Goal: Transaction & Acquisition: Purchase product/service

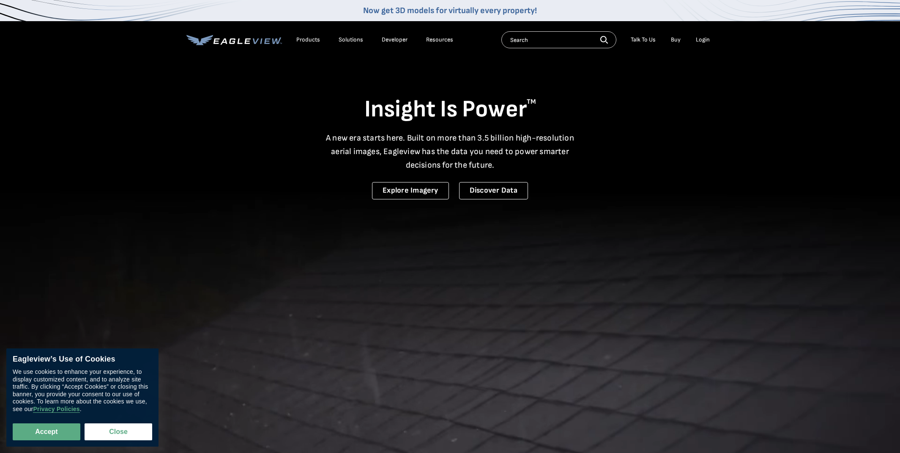
click at [708, 40] on div "Login" at bounding box center [703, 40] width 14 height 8
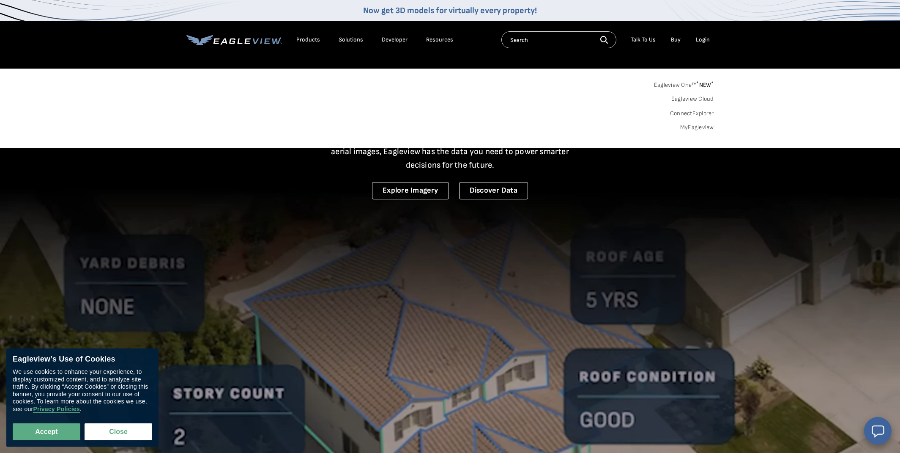
click at [703, 126] on link "MyEagleview" at bounding box center [698, 128] width 34 height 8
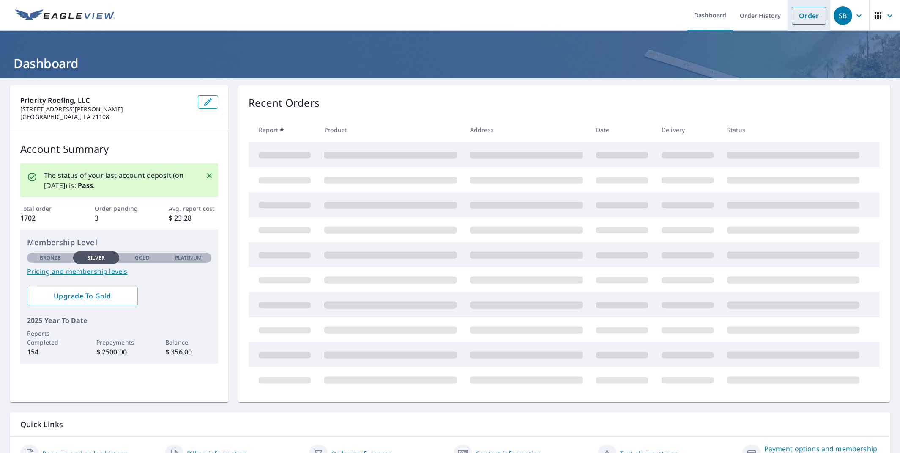
drag, startPoint x: 814, startPoint y: 21, endPoint x: 812, endPoint y: 25, distance: 4.4
click at [814, 21] on link "Order" at bounding box center [809, 16] width 34 height 18
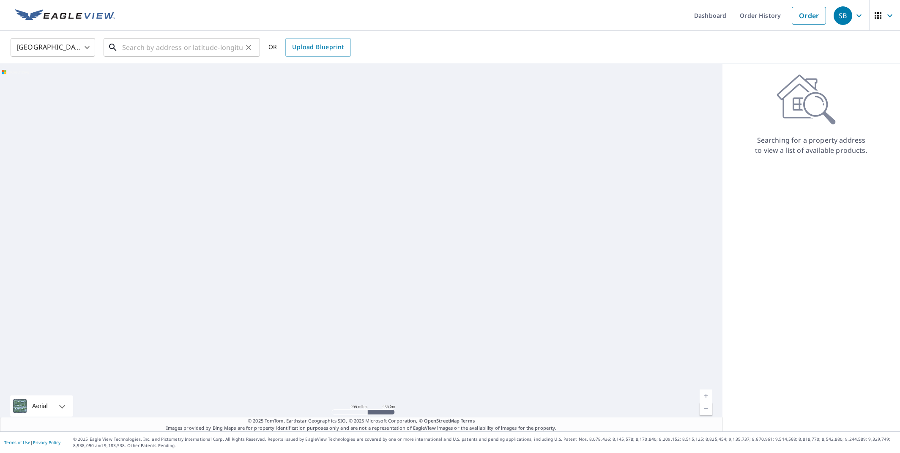
click at [147, 43] on input "text" at bounding box center [182, 48] width 121 height 24
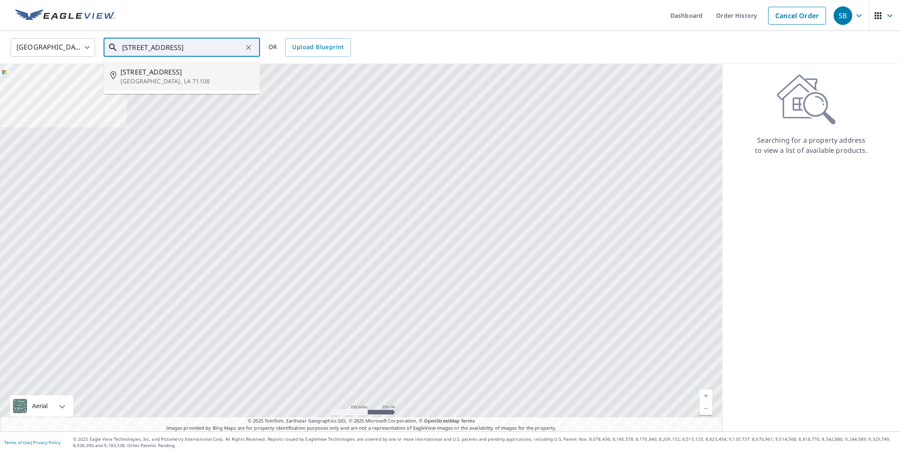
click at [142, 69] on span "2755 Rosemont St" at bounding box center [187, 72] width 133 height 10
type input "2755 Rosemont St Shreveport, LA 71108"
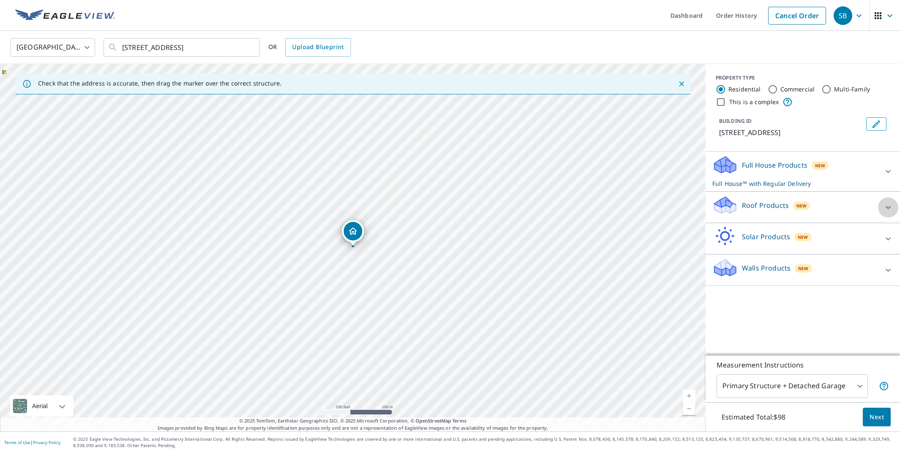
drag, startPoint x: 894, startPoint y: 209, endPoint x: 850, endPoint y: 234, distance: 50.0
click at [894, 209] on div at bounding box center [888, 207] width 20 height 20
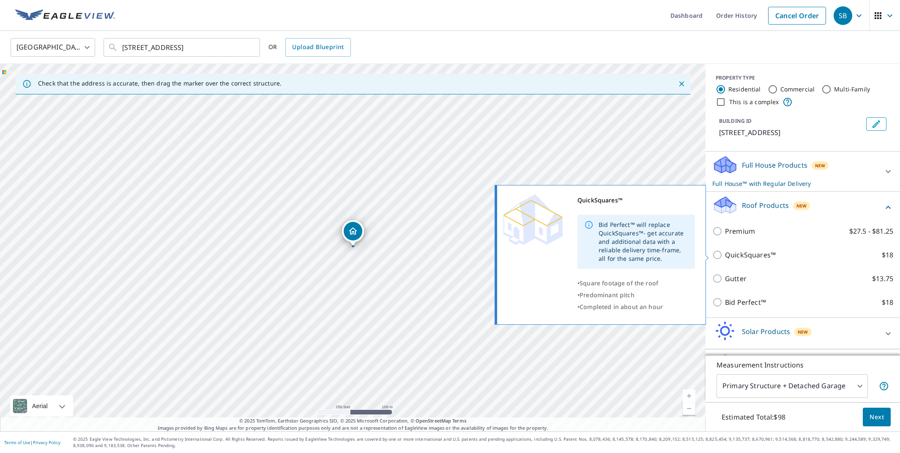
click at [718, 256] on input "QuickSquares™ $18" at bounding box center [719, 255] width 13 height 10
checkbox input "true"
checkbox input "false"
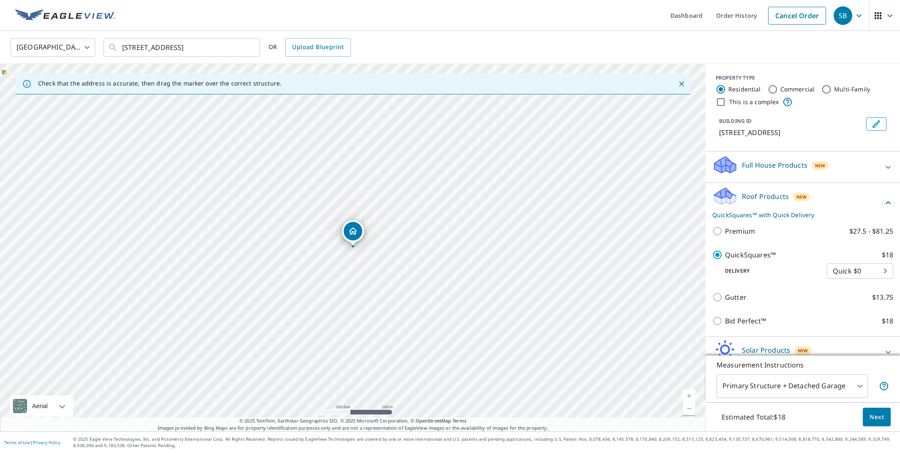
click at [880, 420] on span "Next" at bounding box center [877, 417] width 14 height 11
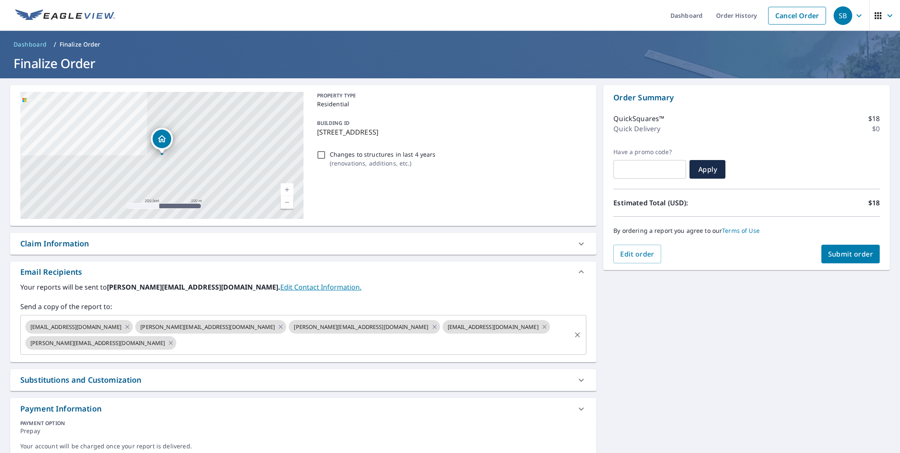
click at [431, 325] on icon at bounding box center [434, 326] width 7 height 9
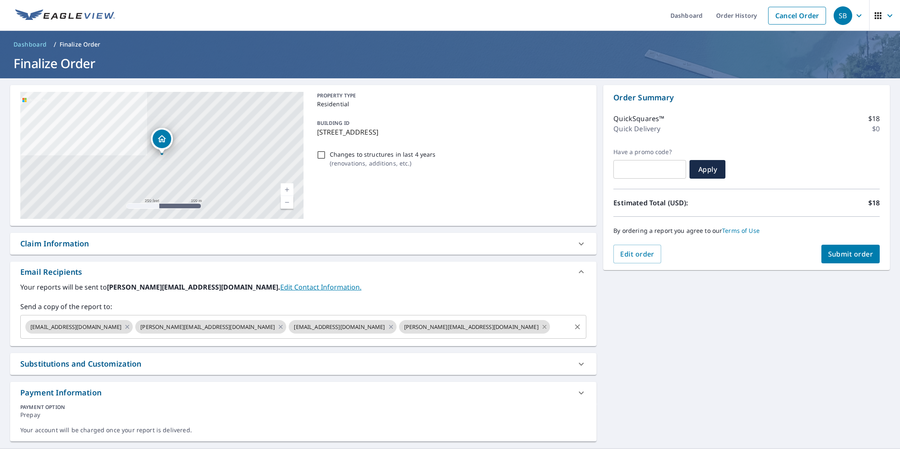
click at [541, 327] on icon at bounding box center [544, 326] width 7 height 9
click at [848, 250] on span "Submit order" at bounding box center [851, 253] width 45 height 9
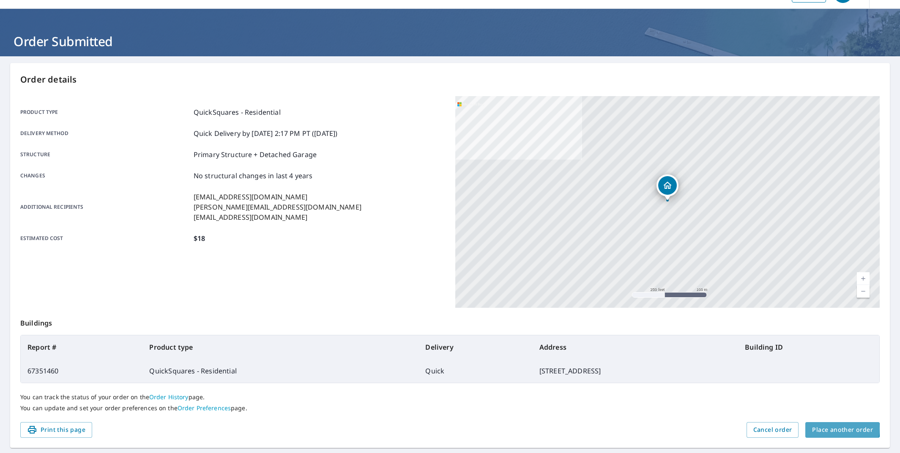
click at [834, 428] on span "Place another order" at bounding box center [843, 429] width 61 height 11
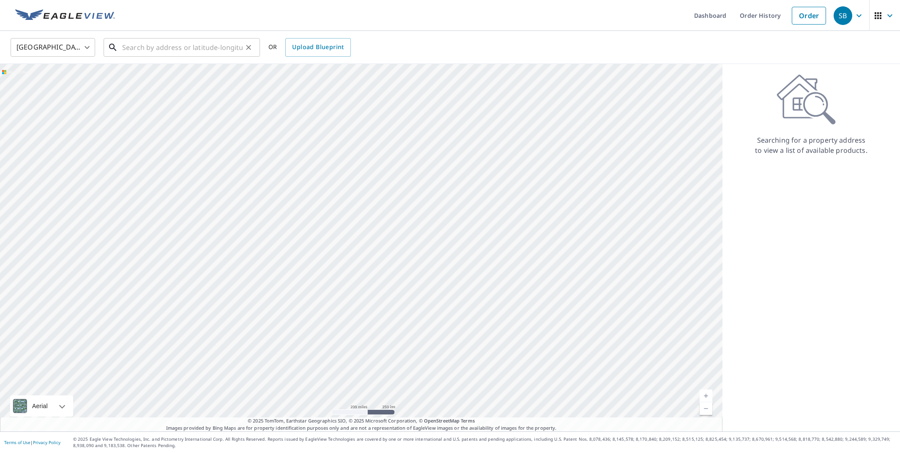
drag, startPoint x: 166, startPoint y: 46, endPoint x: 170, endPoint y: 44, distance: 4.8
click at [166, 46] on input "text" at bounding box center [182, 48] width 121 height 24
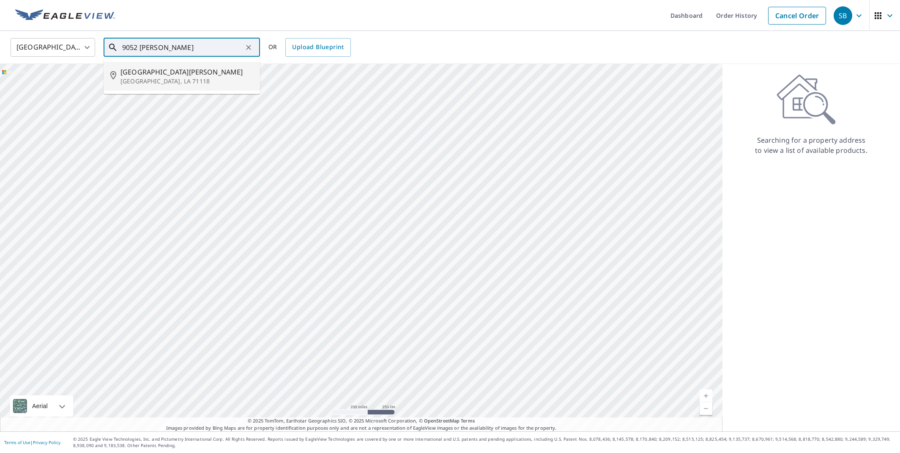
click at [148, 80] on p "Shreveport, LA 71118" at bounding box center [187, 81] width 133 height 8
type input "9052 Marva Dr Shreveport, LA 71118"
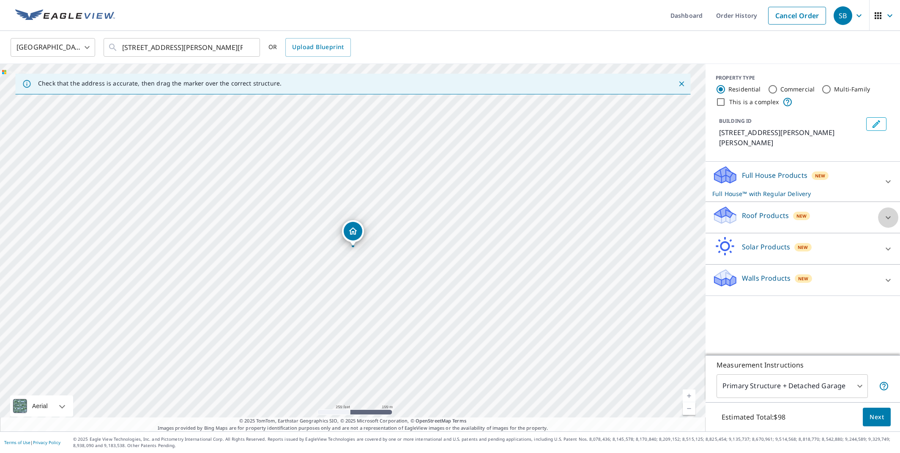
drag, startPoint x: 886, startPoint y: 206, endPoint x: 771, endPoint y: 239, distance: 120.3
click at [886, 212] on icon at bounding box center [889, 217] width 10 height 10
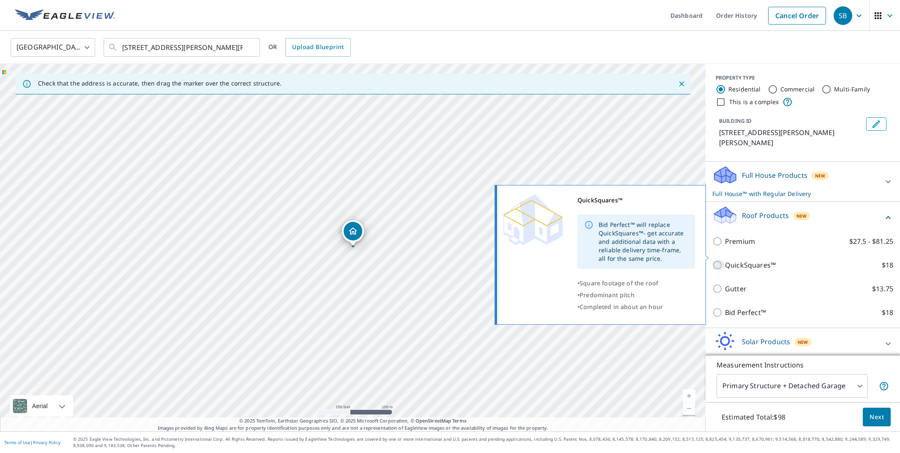
click at [719, 260] on input "QuickSquares™ $18" at bounding box center [719, 265] width 13 height 10
checkbox input "true"
checkbox input "false"
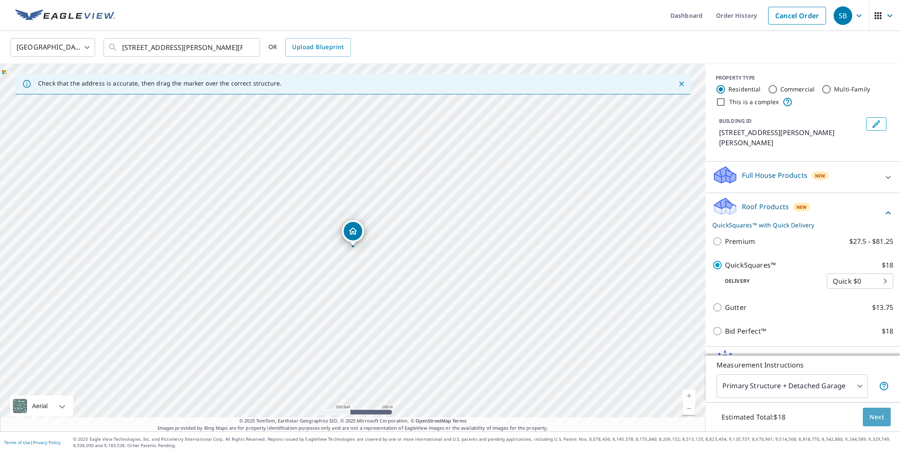
click at [884, 418] on button "Next" at bounding box center [877, 416] width 28 height 19
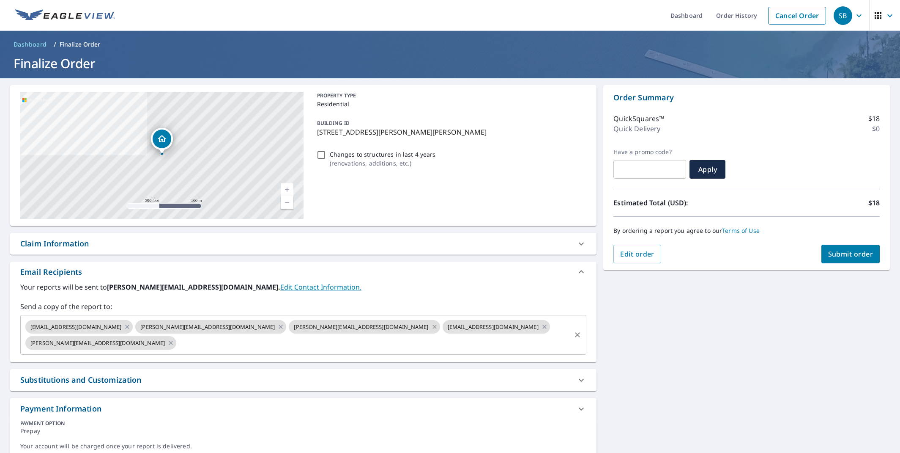
scroll to position [0, 0]
click at [431, 325] on icon at bounding box center [434, 325] width 7 height 9
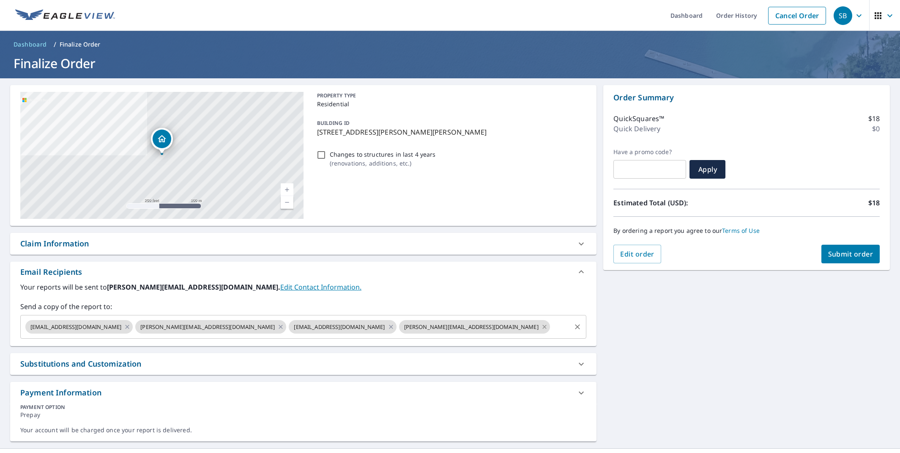
click at [541, 327] on icon at bounding box center [544, 326] width 7 height 9
click at [867, 255] on span "Submit order" at bounding box center [851, 253] width 45 height 9
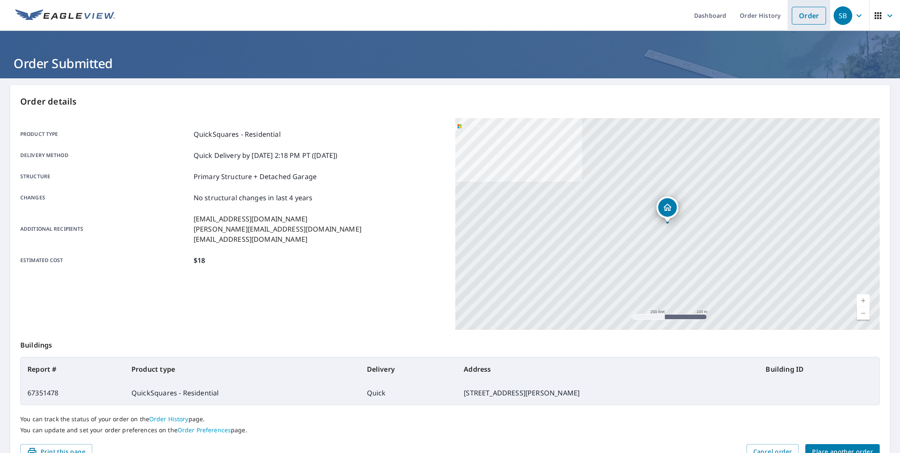
click at [807, 17] on link "Order" at bounding box center [809, 16] width 34 height 18
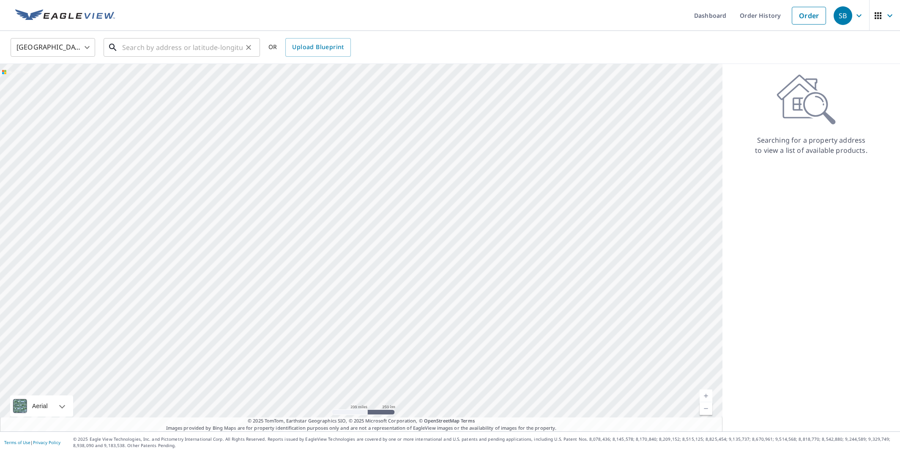
click at [209, 52] on input "text" at bounding box center [182, 48] width 121 height 24
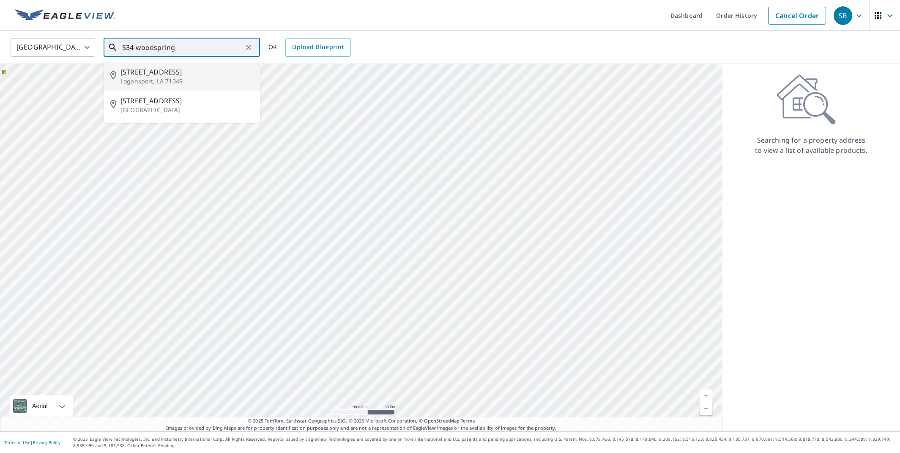
click at [190, 77] on p "Logansport, LA 71049" at bounding box center [187, 81] width 133 height 8
type input "534 Woodsprings Rd Logansport, LA 71049"
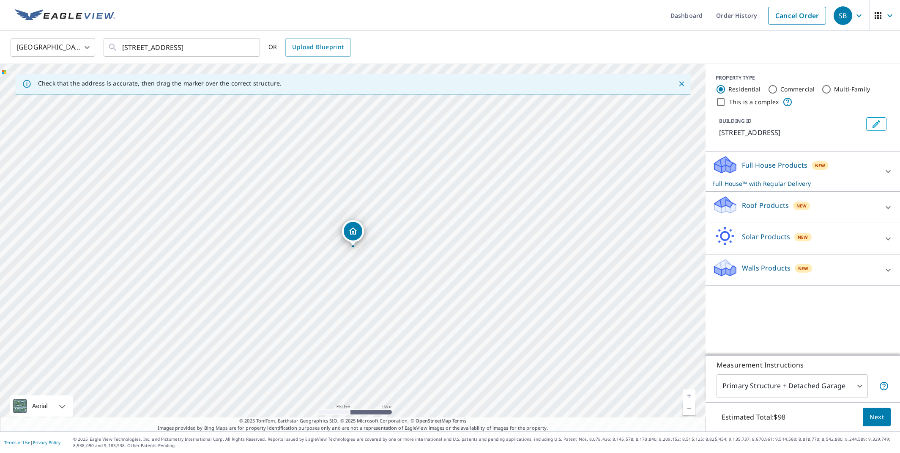
click at [855, 206] on div "Roof Products New" at bounding box center [796, 207] width 166 height 24
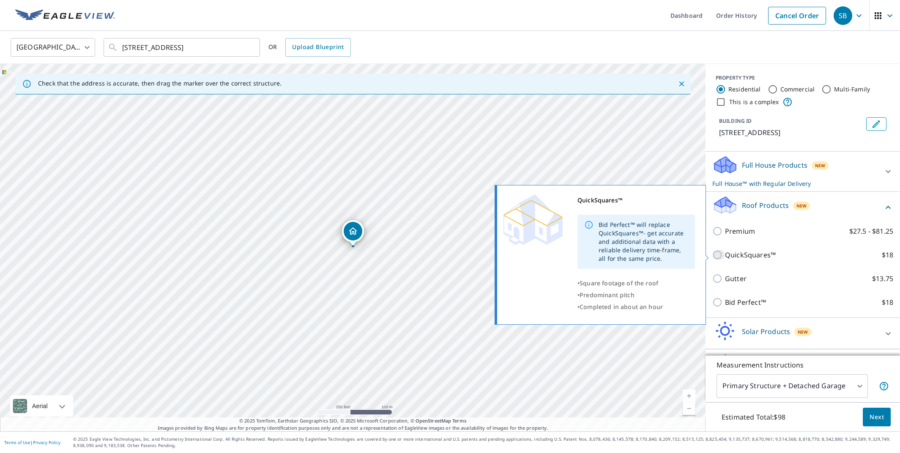
click at [720, 255] on input "QuickSquares™ $18" at bounding box center [719, 255] width 13 height 10
checkbox input "true"
checkbox input "false"
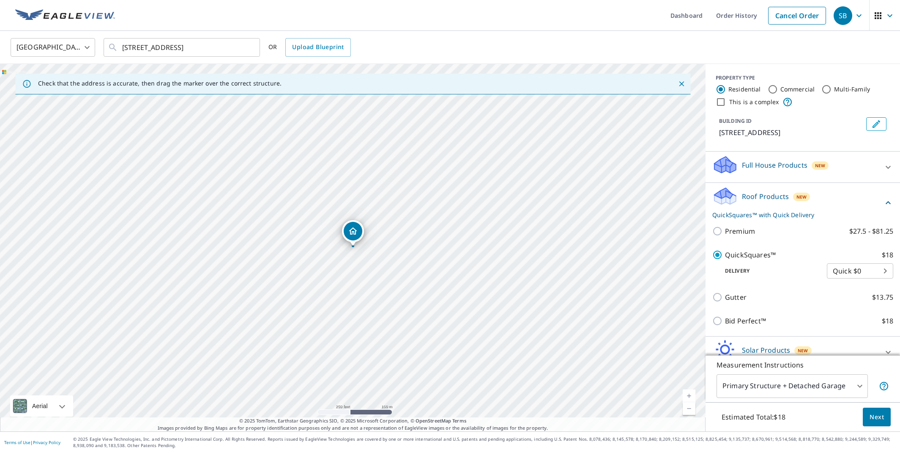
click at [885, 414] on button "Next" at bounding box center [877, 416] width 28 height 19
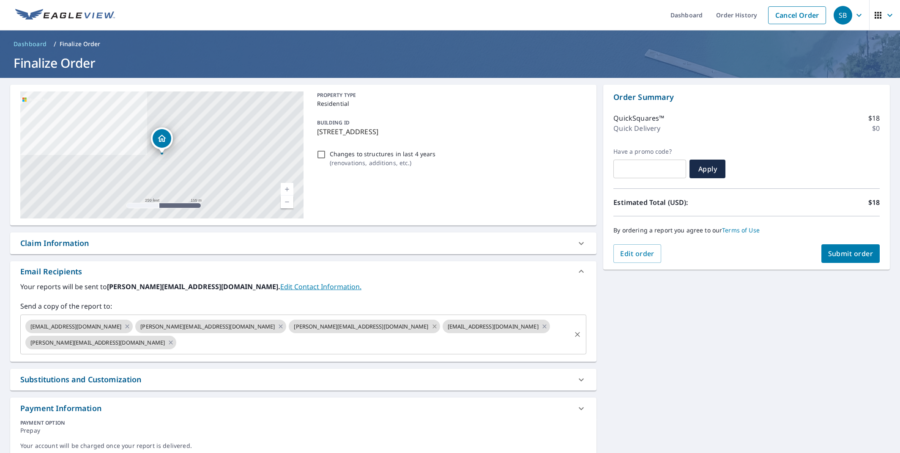
scroll to position [2, 0]
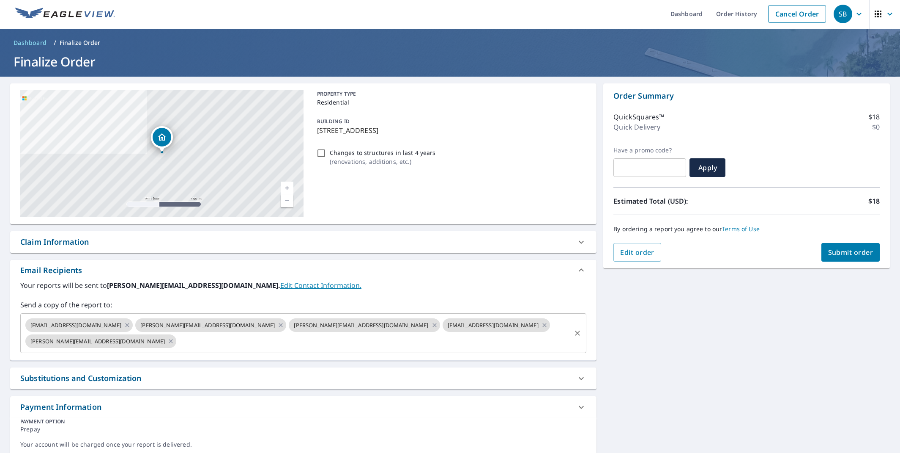
drag, startPoint x: 307, startPoint y: 326, endPoint x: 353, endPoint y: 332, distance: 45.7
click at [431, 326] on icon at bounding box center [434, 324] width 7 height 9
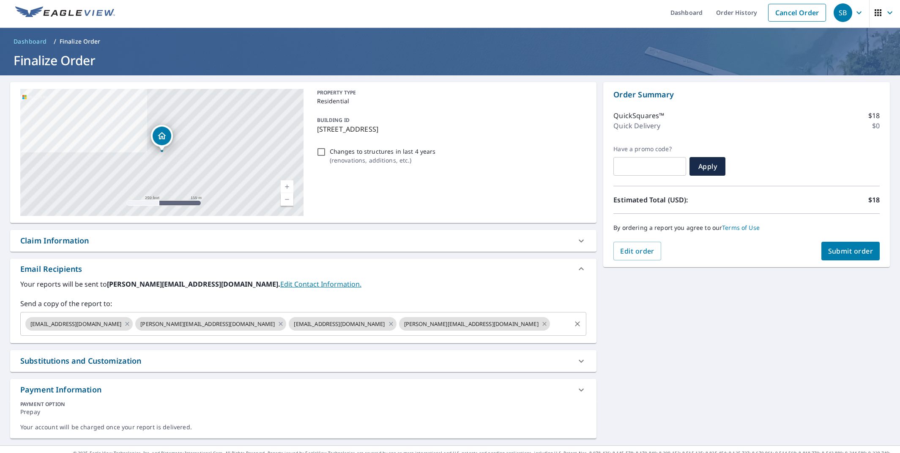
click at [541, 324] on icon at bounding box center [544, 323] width 7 height 9
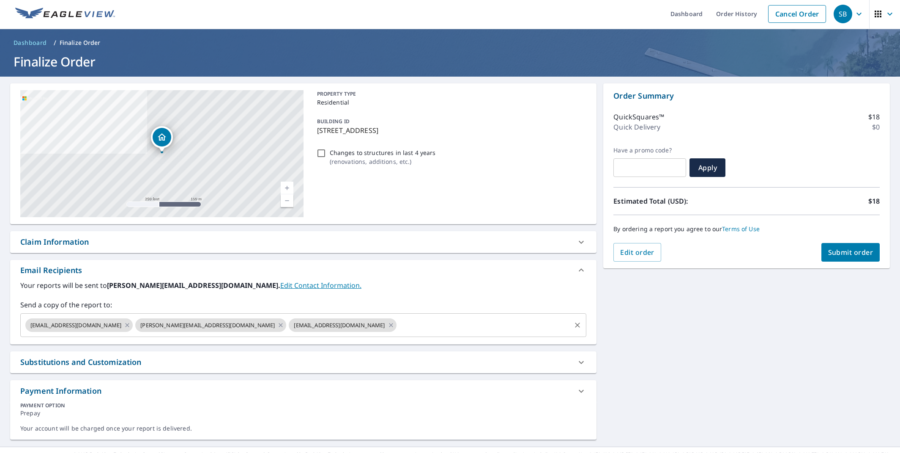
click at [848, 247] on span "Submit order" at bounding box center [851, 251] width 45 height 9
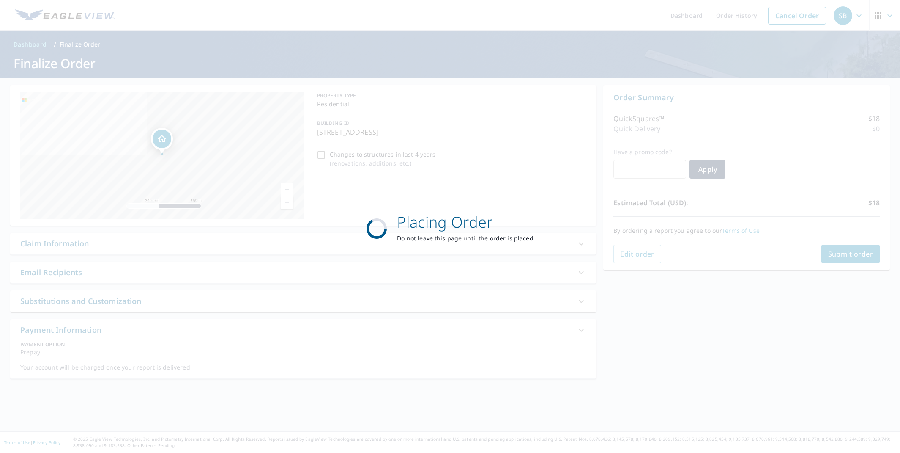
scroll to position [0, 0]
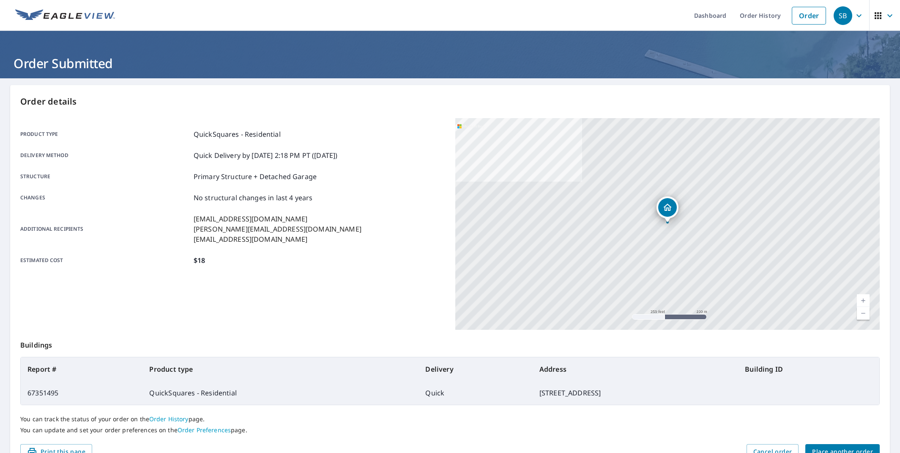
scroll to position [0, 0]
